Goal: Task Accomplishment & Management: Manage account settings

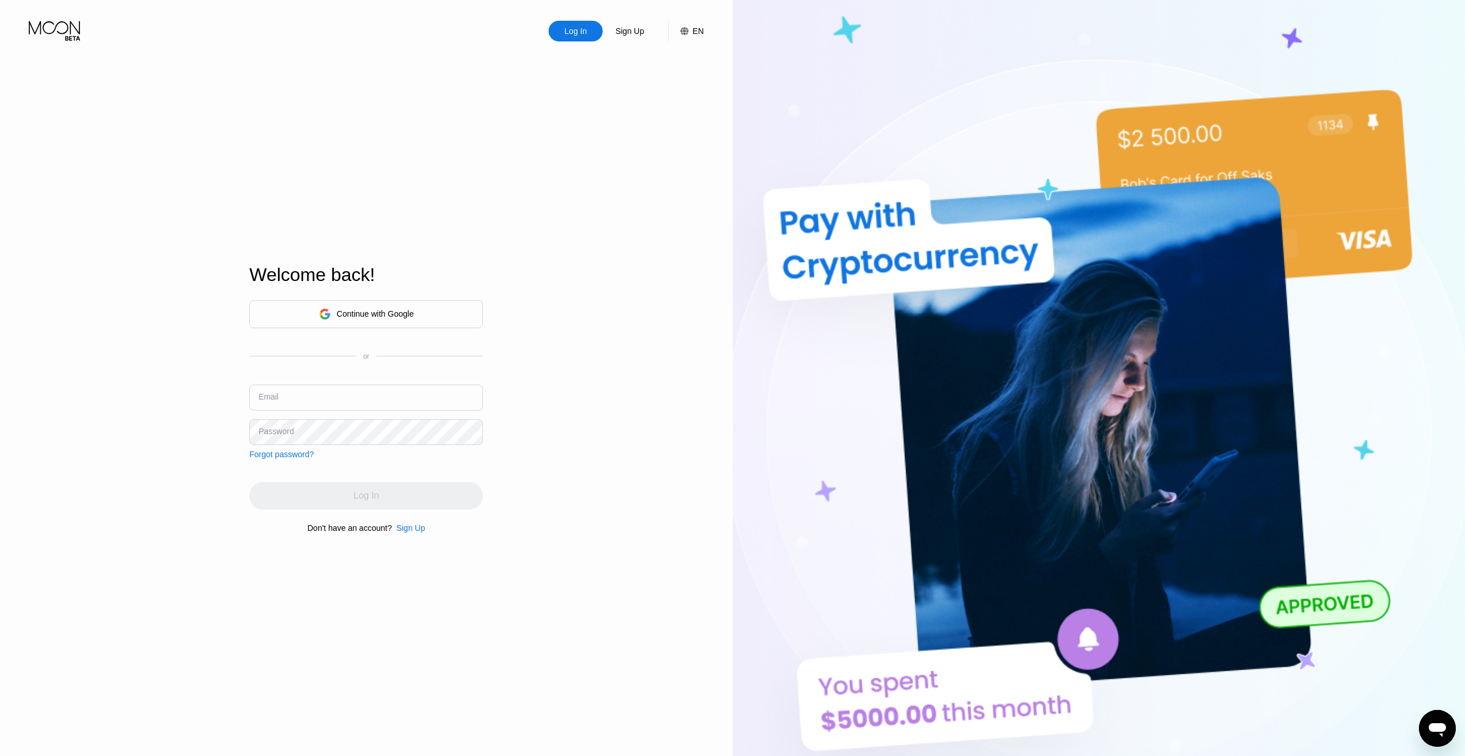
click at [336, 397] on input "text" at bounding box center [366, 398] width 234 height 26
click at [336, 408] on input "text" at bounding box center [366, 398] width 234 height 26
paste input "thebondxgroup@emaild.click"
type input "thebondxgroup@emaild.click"
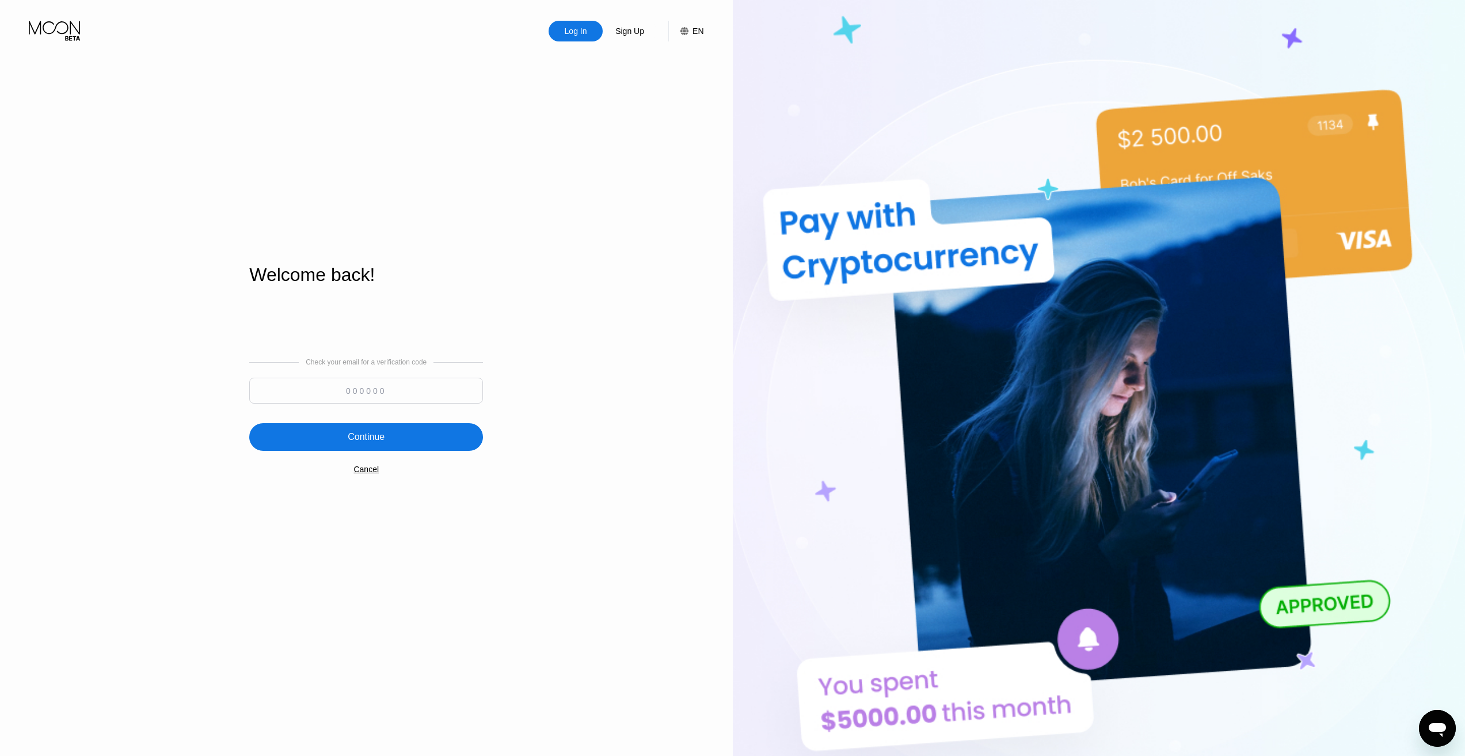
click at [403, 389] on input at bounding box center [366, 391] width 234 height 26
click at [370, 385] on input at bounding box center [366, 391] width 234 height 26
click at [584, 35] on div "Log In" at bounding box center [576, 31] width 25 height 12
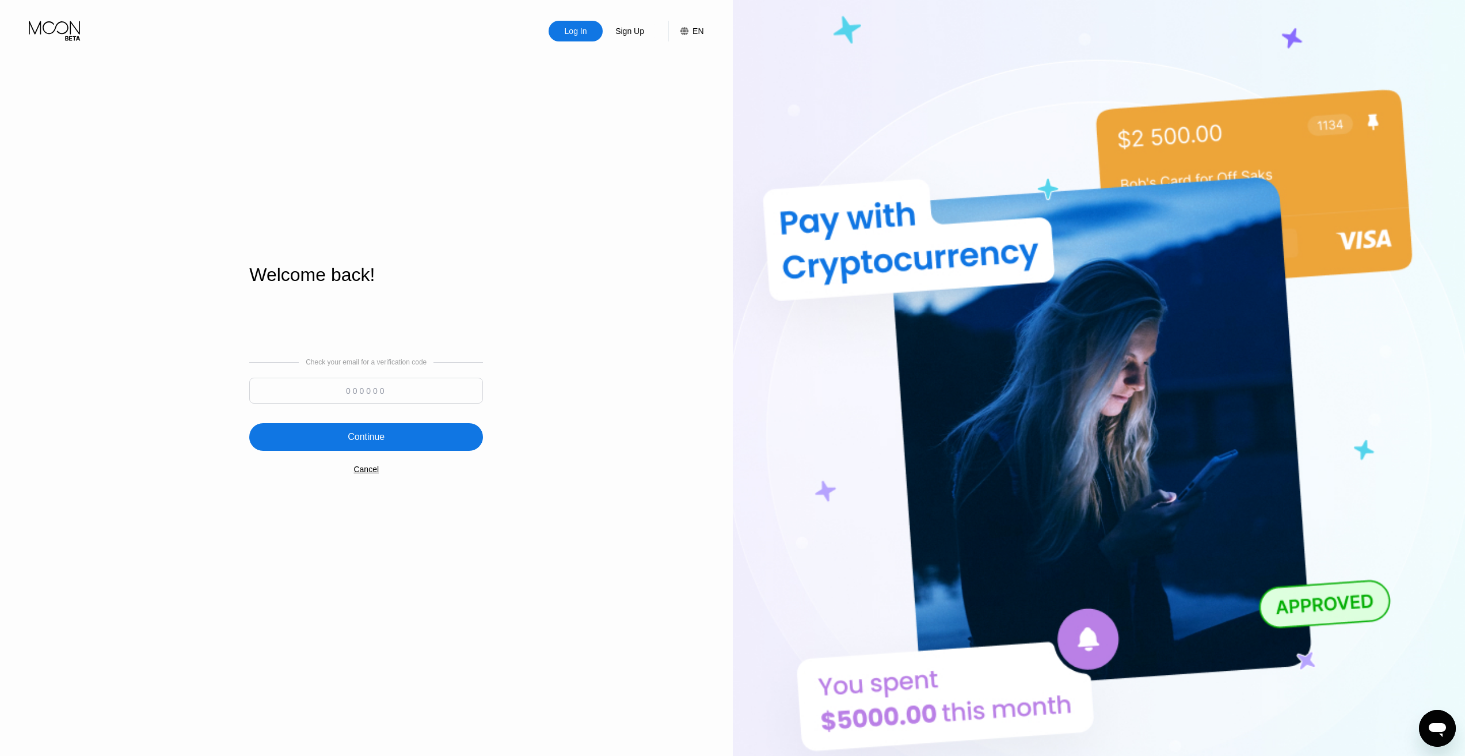
click at [51, 35] on icon at bounding box center [56, 31] width 54 height 20
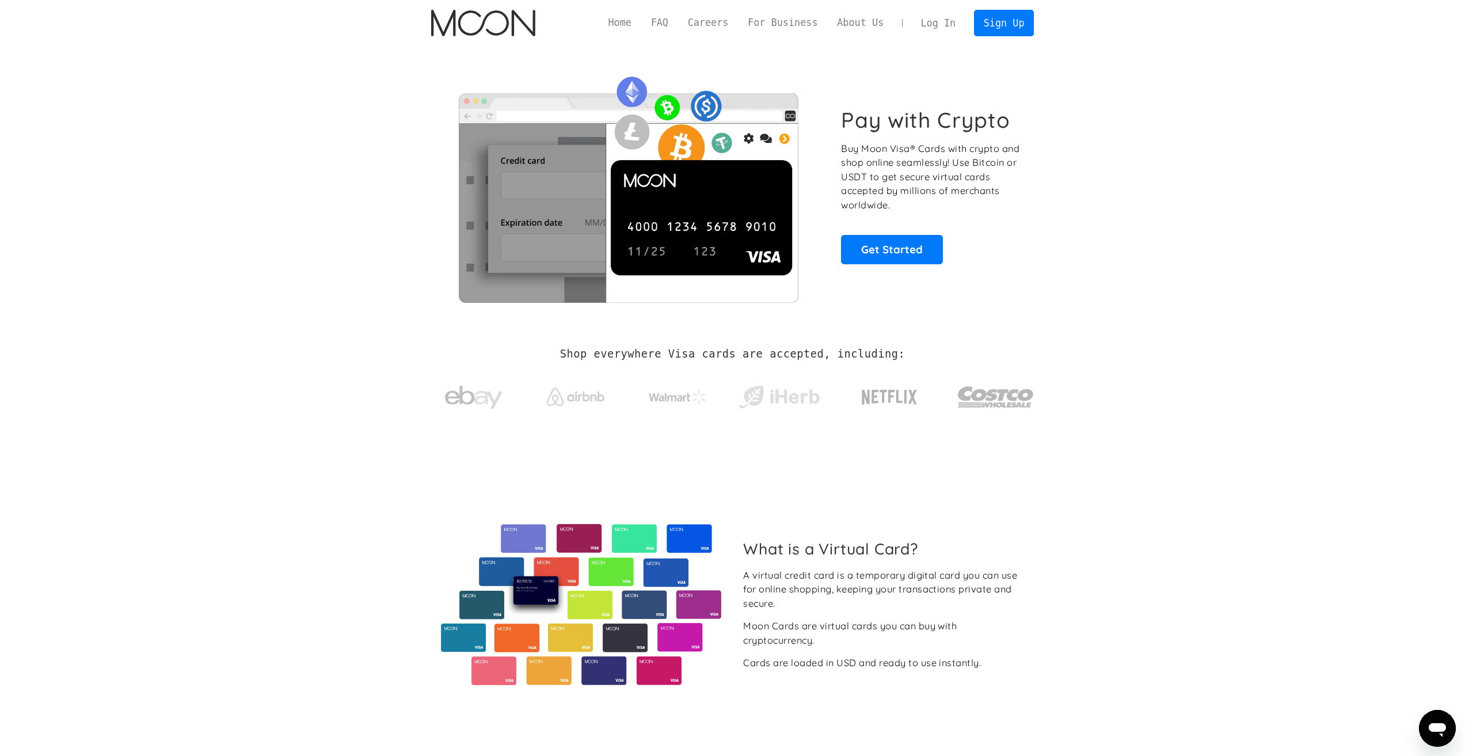
click at [929, 24] on link "Log In" at bounding box center [938, 22] width 54 height 25
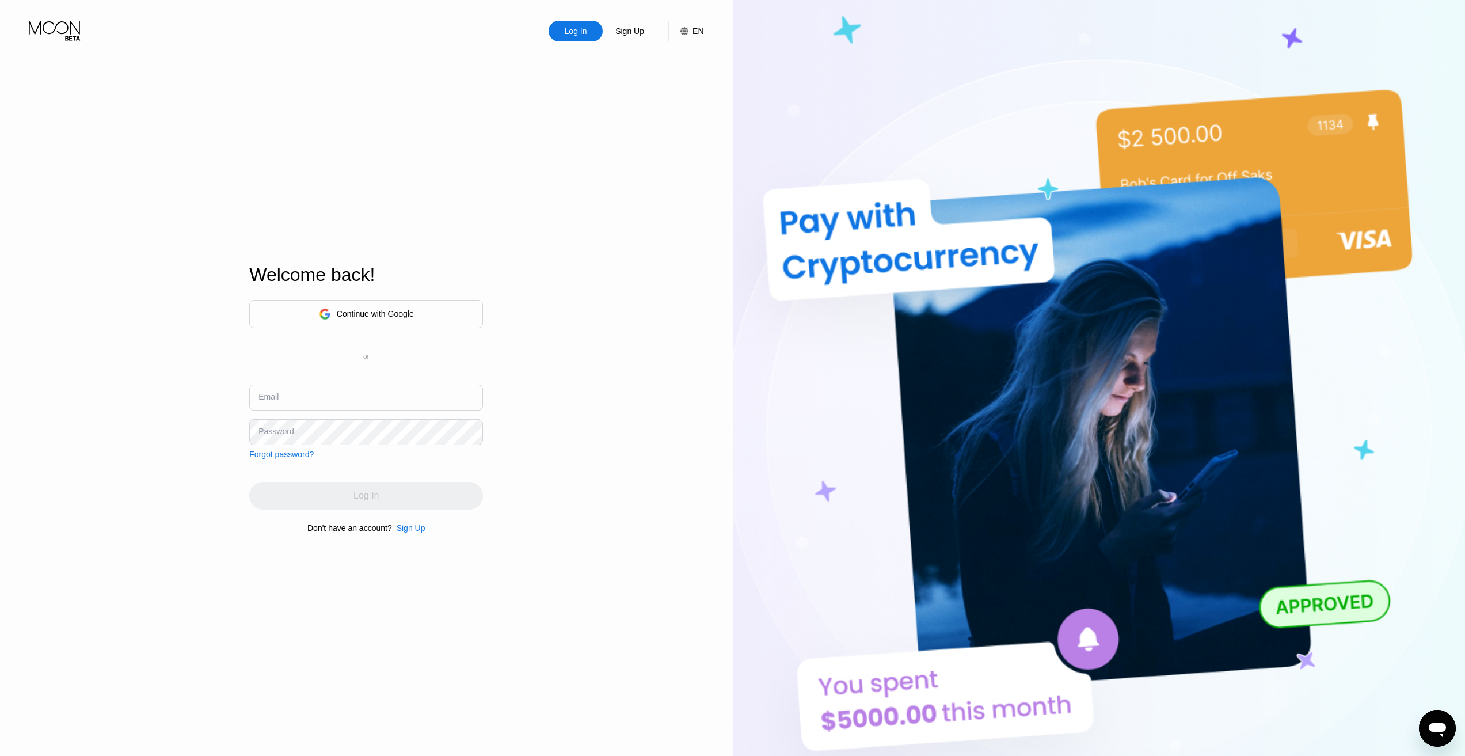
click at [349, 310] on div "Continue with Google" at bounding box center [375, 313] width 77 height 9
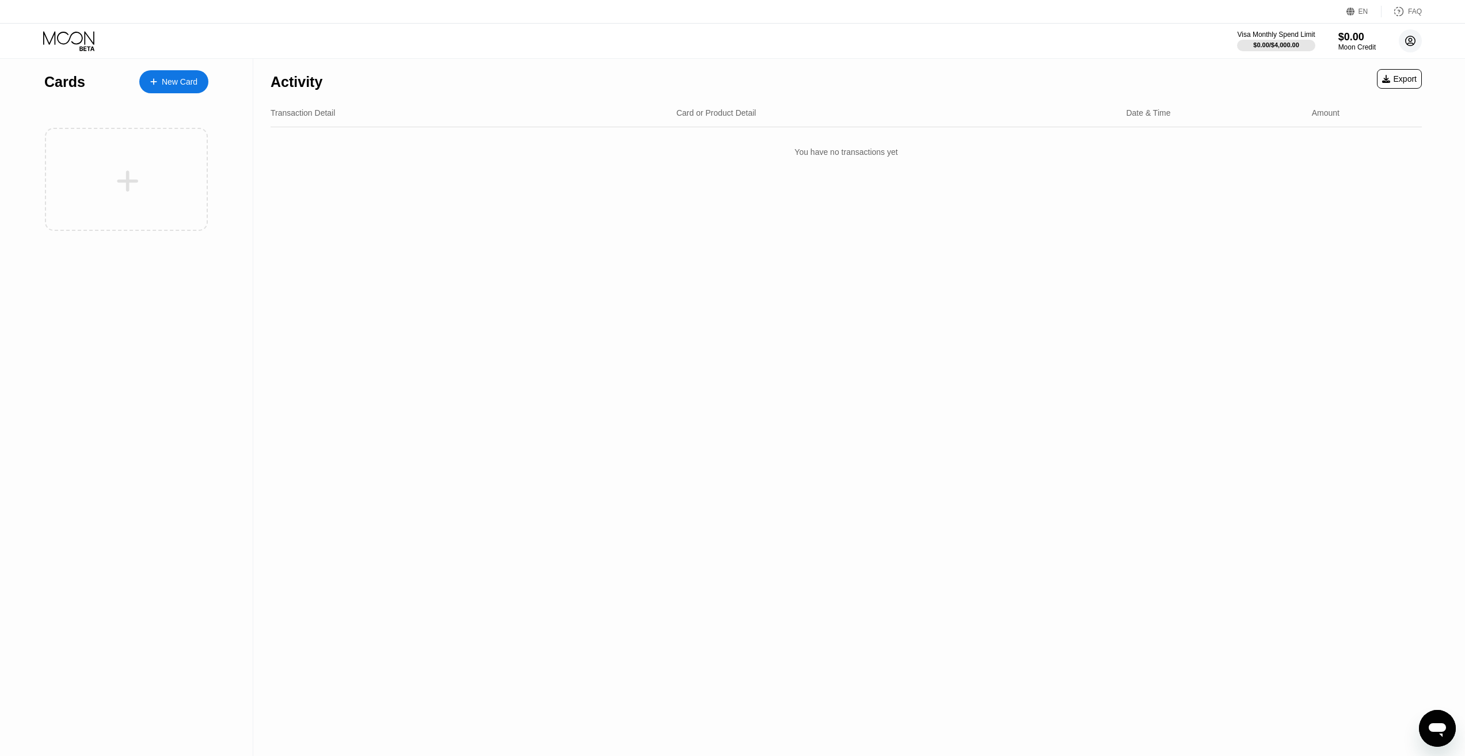
click at [1414, 39] on icon at bounding box center [1411, 41] width 10 height 10
click at [1339, 273] on div "Log out" at bounding box center [1336, 277] width 27 height 9
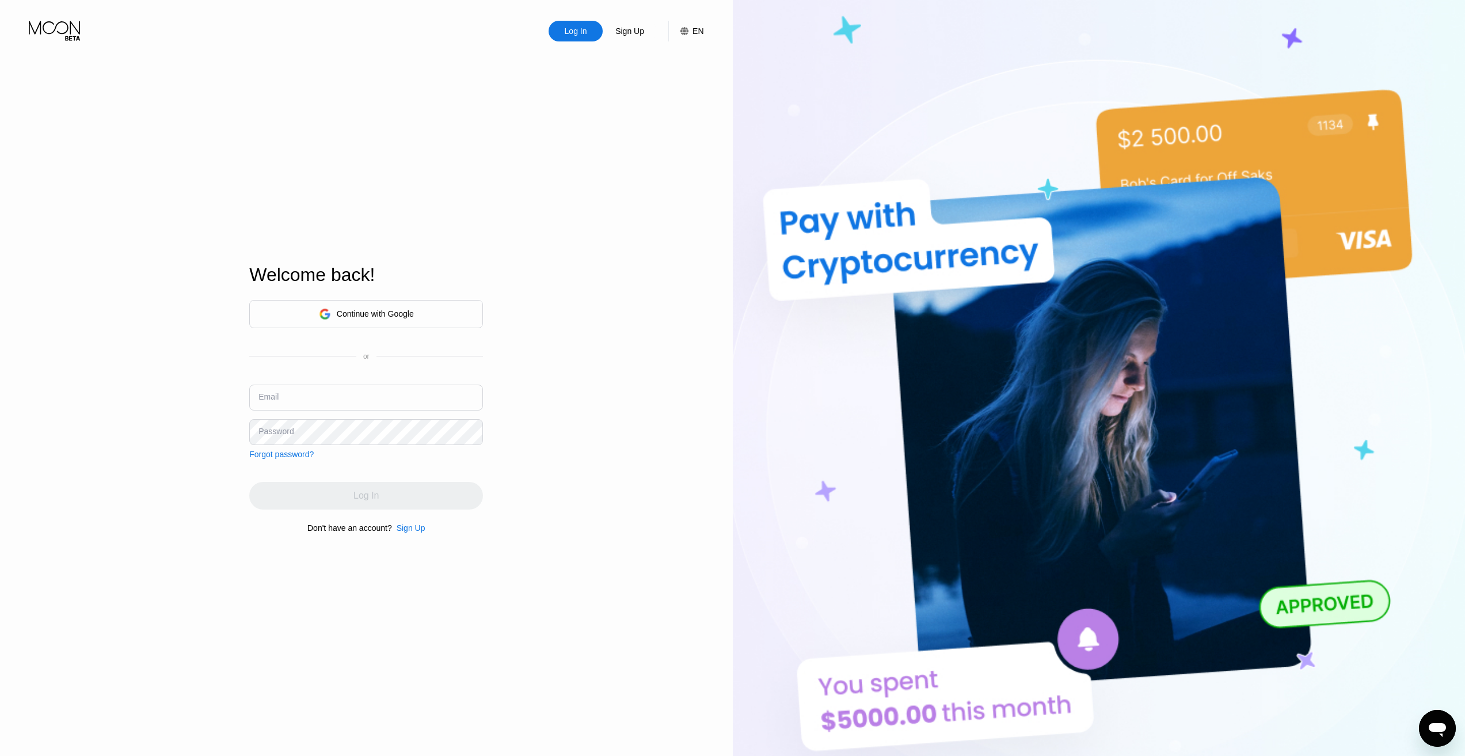
click at [338, 414] on div "Email" at bounding box center [366, 402] width 234 height 35
click at [345, 404] on input "text" at bounding box center [366, 398] width 234 height 26
type input "[EMAIL_ADDRESS][DOMAIN_NAME]"
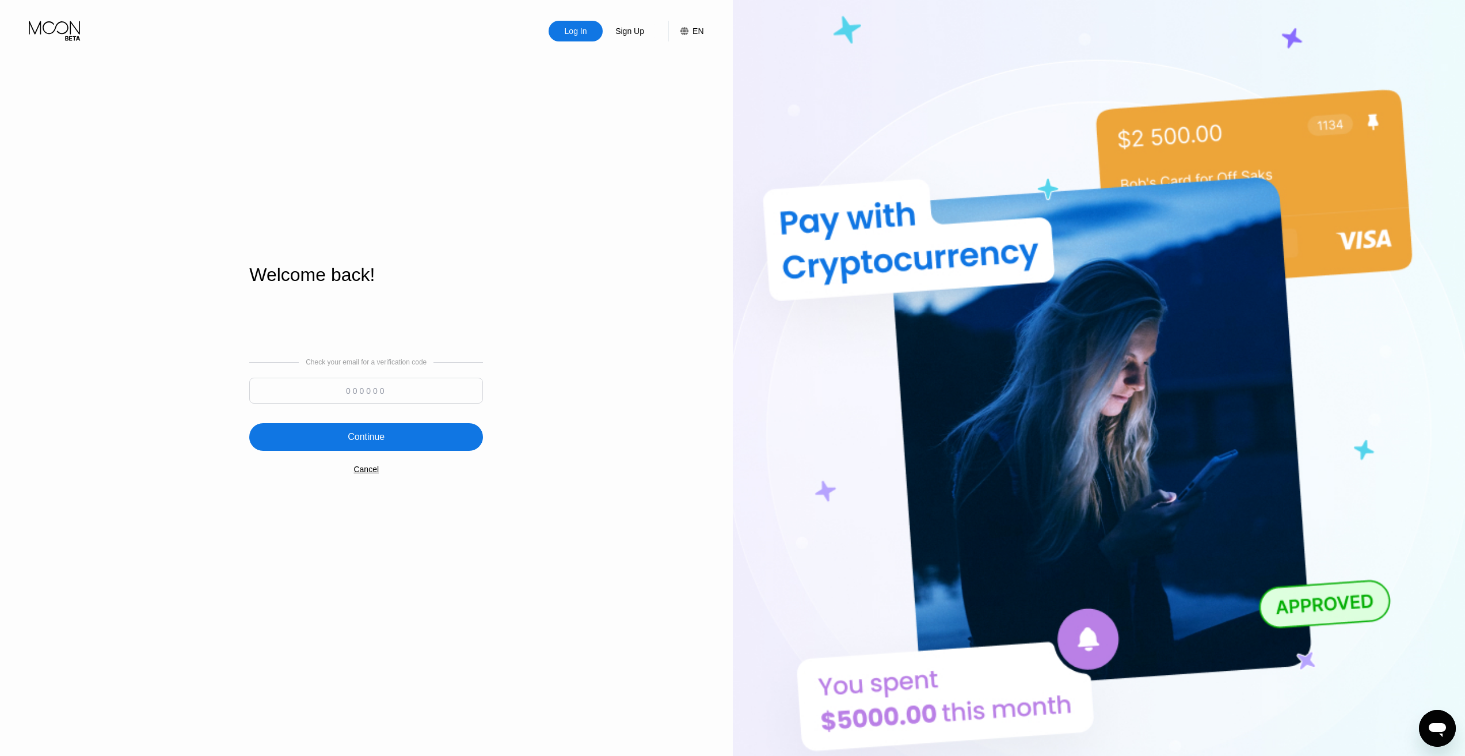
click at [379, 398] on input at bounding box center [366, 391] width 234 height 26
paste input "474789"
type input "474789"
click at [399, 439] on div "Continue" at bounding box center [366, 437] width 234 height 28
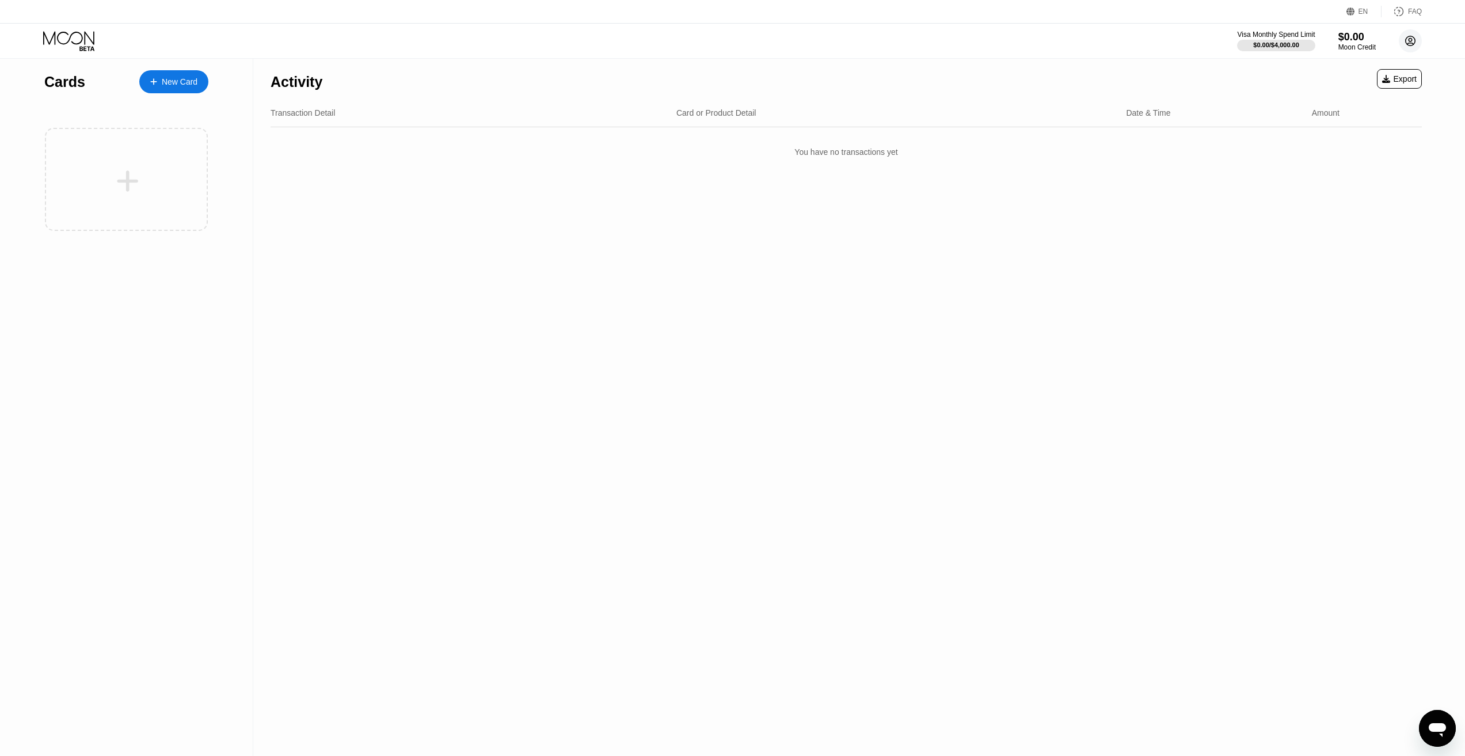
click at [1408, 39] on circle at bounding box center [1410, 40] width 23 height 23
click at [1318, 272] on div "Log out" at bounding box center [1358, 278] width 109 height 13
